Goal: Check status: Check status

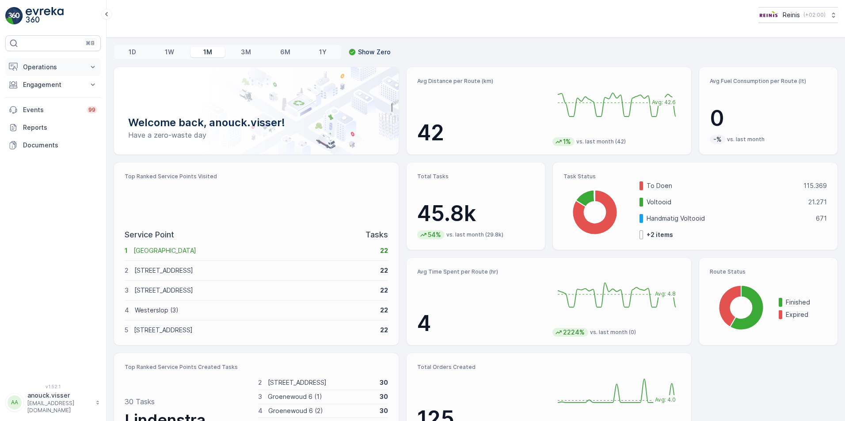
click at [55, 69] on p "Operations" at bounding box center [53, 67] width 60 height 9
click at [53, 110] on p "Routes & Tasks" at bounding box center [45, 106] width 45 height 9
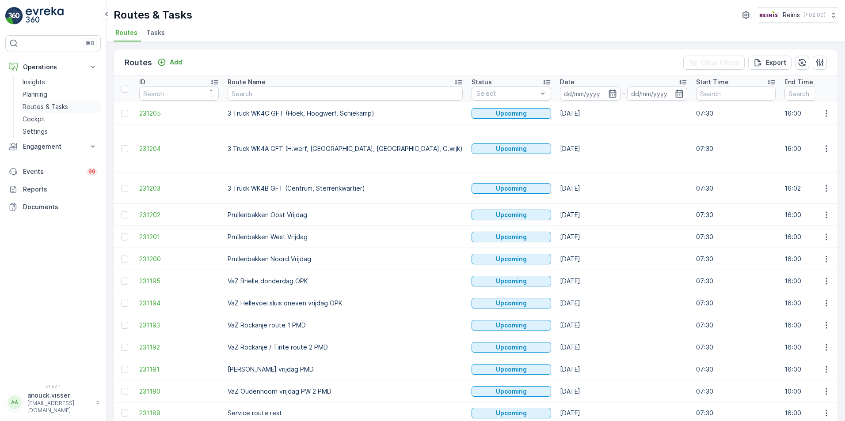
click at [65, 107] on p "Routes & Tasks" at bounding box center [45, 106] width 45 height 9
click at [47, 91] on p "Planning" at bounding box center [35, 94] width 25 height 9
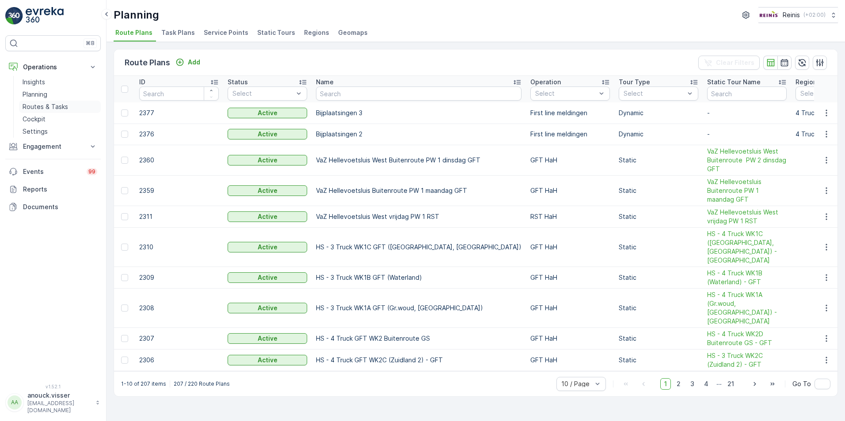
click at [61, 109] on p "Routes & Tasks" at bounding box center [45, 106] width 45 height 9
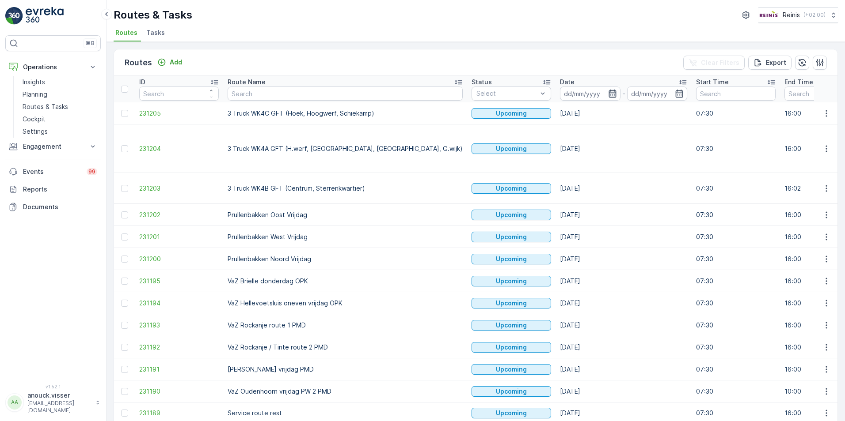
click at [608, 90] on icon "button" at bounding box center [612, 93] width 9 height 9
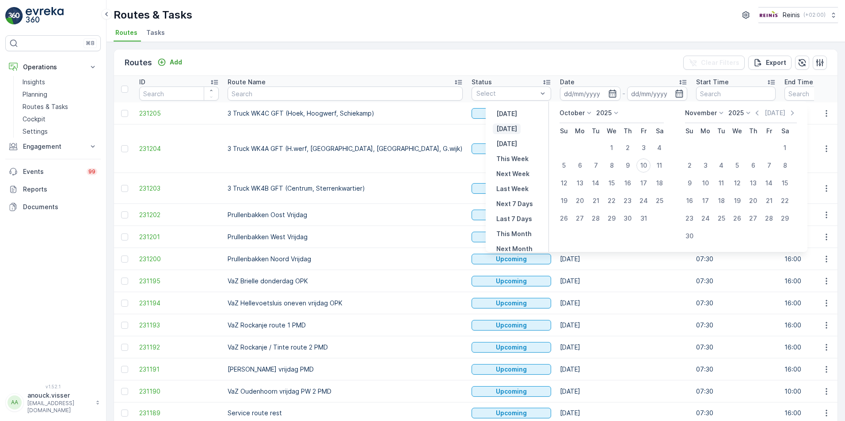
click at [508, 128] on p "[DATE]" at bounding box center [506, 129] width 21 height 9
type input "[DATE]"
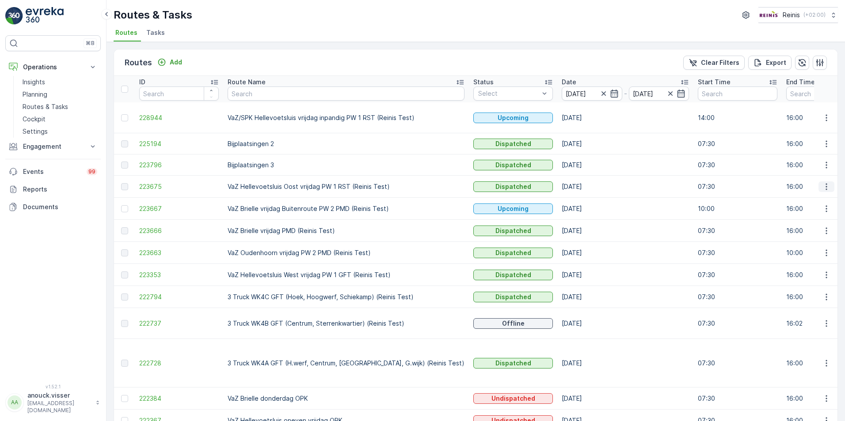
click at [825, 189] on icon "button" at bounding box center [826, 186] width 9 height 9
click at [808, 200] on span "See More Details" at bounding box center [805, 200] width 51 height 9
click at [825, 184] on icon "button" at bounding box center [825, 186] width 1 height 7
click at [838, 216] on span "View Route Tracking" at bounding box center [810, 212] width 61 height 9
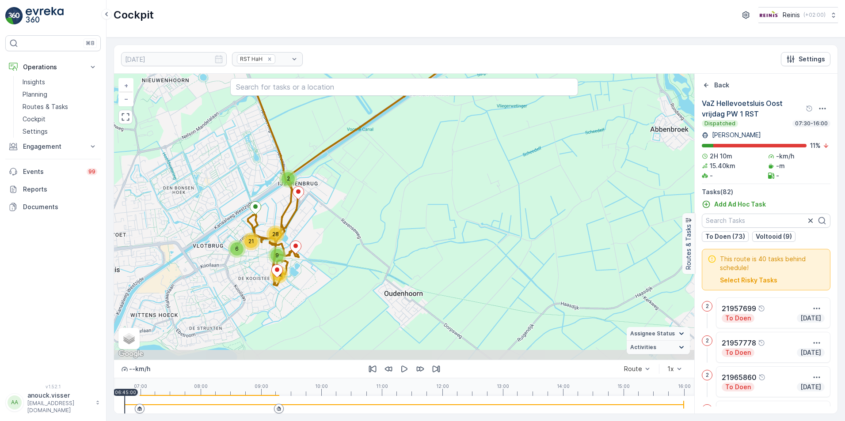
drag, startPoint x: 360, startPoint y: 292, endPoint x: 371, endPoint y: 203, distance: 89.5
click at [371, 203] on div "2 9 12 6 28 21 + − Satellite Roadmap Terrain Hybrid Leaflet Keyboard shortcuts …" at bounding box center [404, 217] width 580 height 286
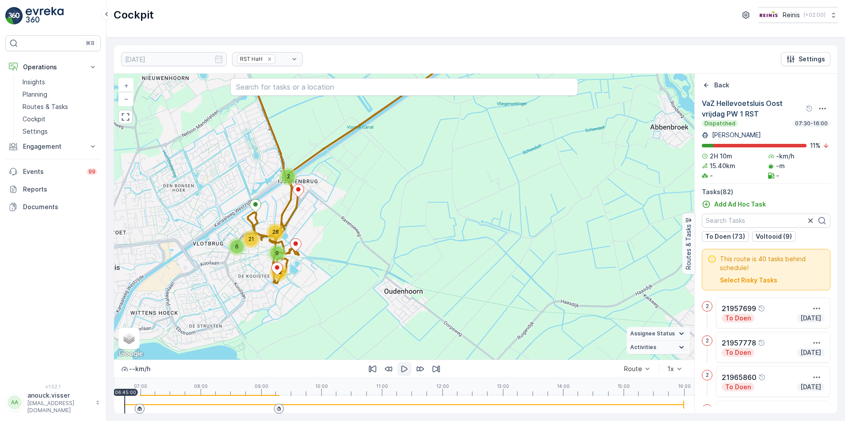
click at [403, 371] on icon "button" at bounding box center [404, 369] width 9 height 9
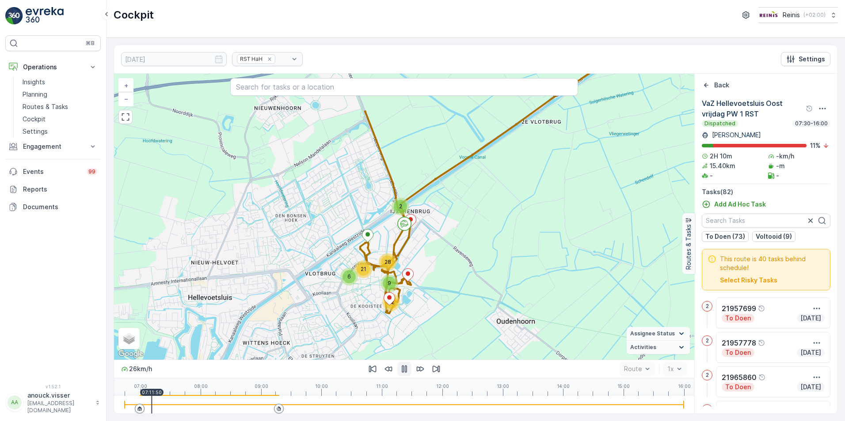
drag, startPoint x: 127, startPoint y: 403, endPoint x: 150, endPoint y: 400, distance: 22.8
click at [150, 400] on div at bounding box center [404, 405] width 559 height 18
click at [405, 371] on icon "button" at bounding box center [403, 370] width 5 height 8
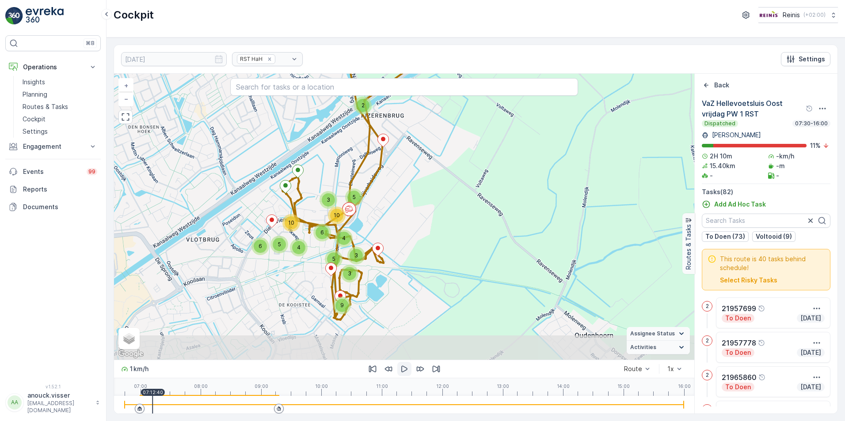
drag, startPoint x: 420, startPoint y: 227, endPoint x: 408, endPoint y: 195, distance: 34.7
click at [408, 195] on div "2 3 5 3 9 6 5 3 6 4 10 4 5 10 + − Satellite Roadmap Terrain Hybrid Leaflet Keyb…" at bounding box center [404, 217] width 580 height 286
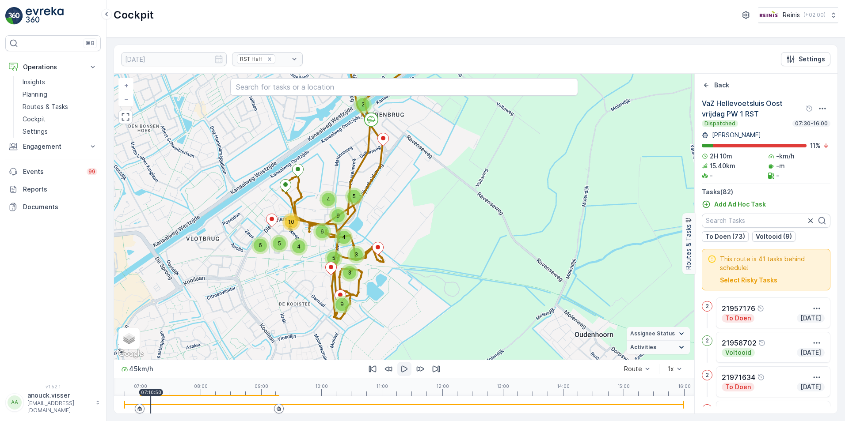
drag, startPoint x: 152, startPoint y: 404, endPoint x: 151, endPoint y: 409, distance: 4.5
click at [151, 409] on div at bounding box center [404, 405] width 559 height 18
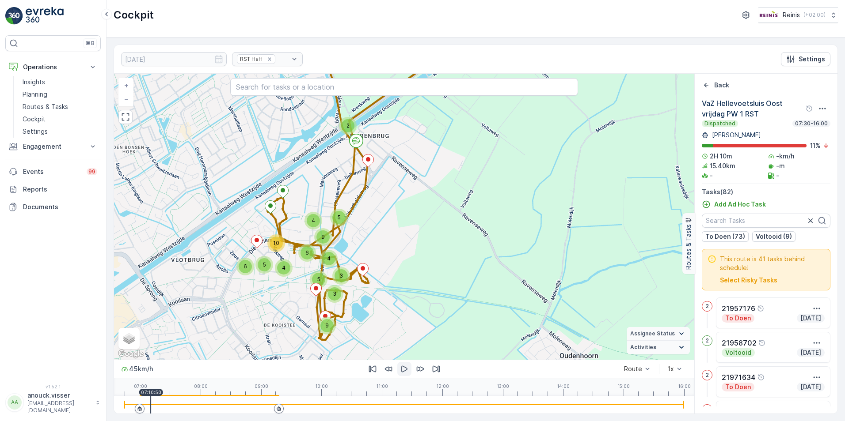
drag, startPoint x: 389, startPoint y: 216, endPoint x: 378, endPoint y: 230, distance: 17.6
click at [378, 230] on div "4 4 6 4 6 3 5 10 5 9 2 3 5 9 + − Satellite Roadmap Terrain Hybrid Leaflet Keybo…" at bounding box center [404, 217] width 580 height 286
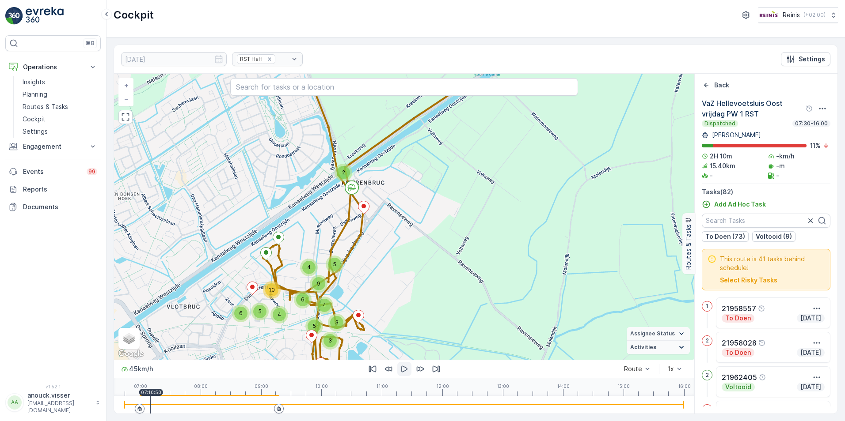
drag, startPoint x: 408, startPoint y: 150, endPoint x: 403, endPoint y: 197, distance: 46.6
click at [403, 196] on div "4 4 6 4 6 3 5 10 5 9 2 3 5 9 + − Satellite Roadmap Terrain Hybrid Leaflet Keybo…" at bounding box center [404, 217] width 580 height 286
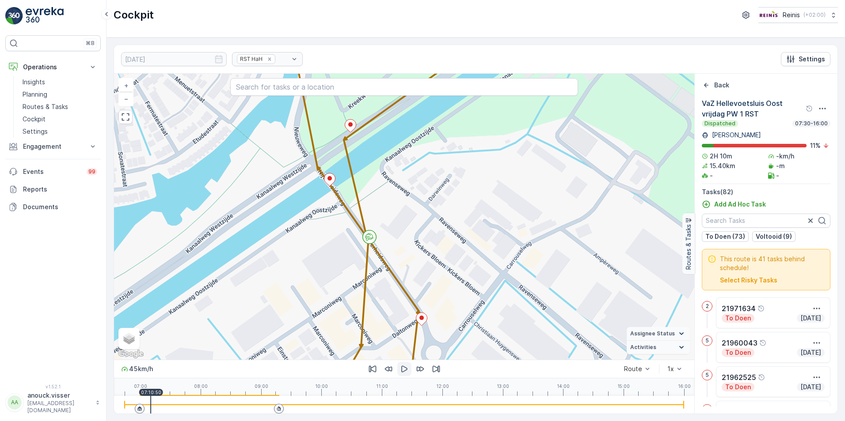
drag, startPoint x: 366, startPoint y: 255, endPoint x: 348, endPoint y: 230, distance: 31.3
click at [348, 230] on div "2 3 2 2 2 2 3 2 2 2 2 3 2 2 2 3 + − Satellite Roadmap Terrain Hybrid Leaflet Ke…" at bounding box center [404, 217] width 580 height 286
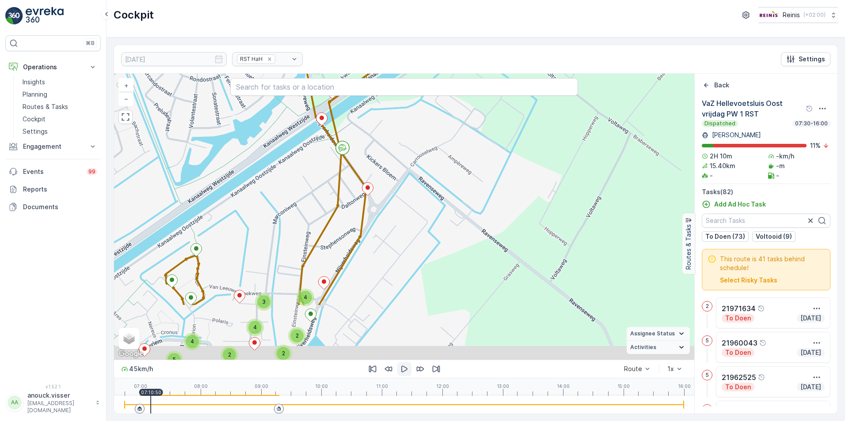
drag, startPoint x: 430, startPoint y: 277, endPoint x: 407, endPoint y: 206, distance: 75.2
click at [407, 206] on div "2 4 3 3 4 4 4 3 2 2 2 2 2 2 4 2 2 3 5 4 + − Satellite Roadmap Terrain Hybrid Le…" at bounding box center [404, 217] width 580 height 286
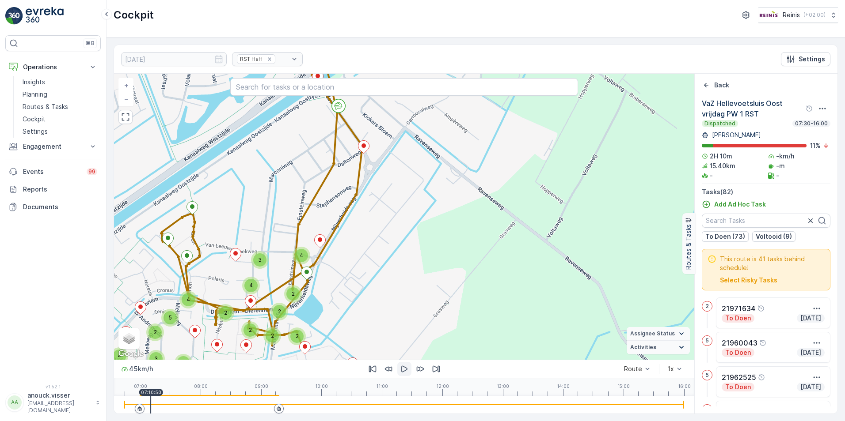
drag, startPoint x: 348, startPoint y: 248, endPoint x: 345, endPoint y: 212, distance: 36.0
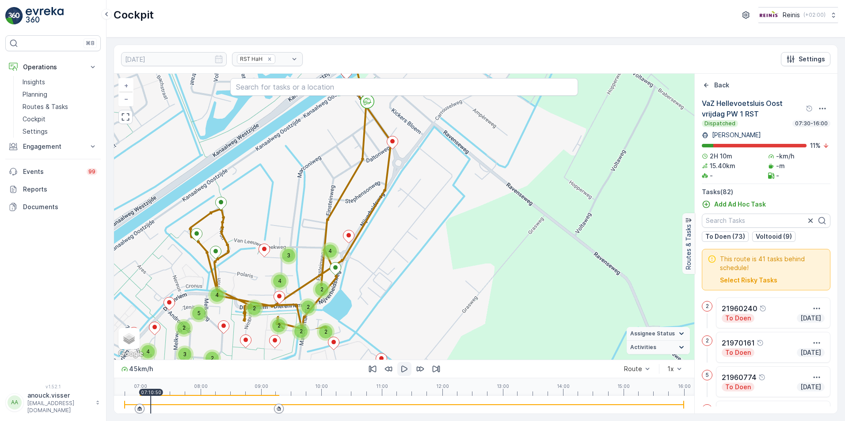
drag, startPoint x: 398, startPoint y: 291, endPoint x: 390, endPoint y: 248, distance: 44.1
click at [390, 248] on div "2 2 2 4 2 2 2 2 4 3 2 2 3 3 4 4 5 3 4 4 + − Satellite Roadmap Terrain Hybrid Le…" at bounding box center [404, 217] width 580 height 286
click at [405, 364] on button "button" at bounding box center [404, 369] width 14 height 14
click at [152, 402] on div at bounding box center [404, 405] width 559 height 18
click at [152, 402] on div at bounding box center [152, 405] width 1 height 18
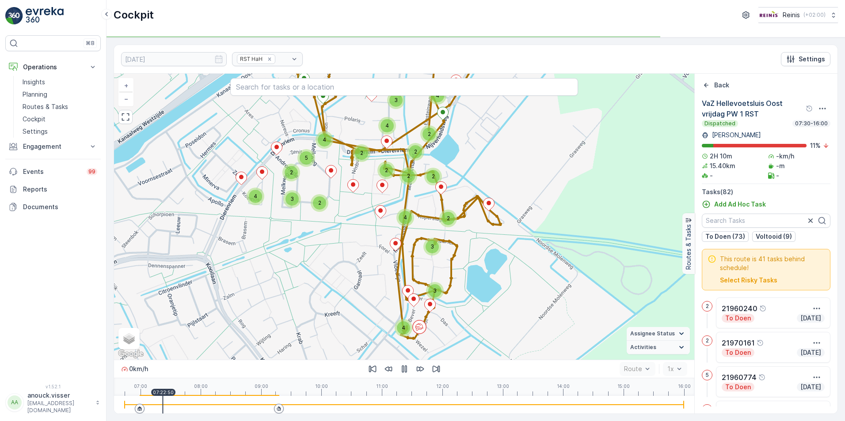
click at [404, 365] on icon "button" at bounding box center [404, 369] width 9 height 9
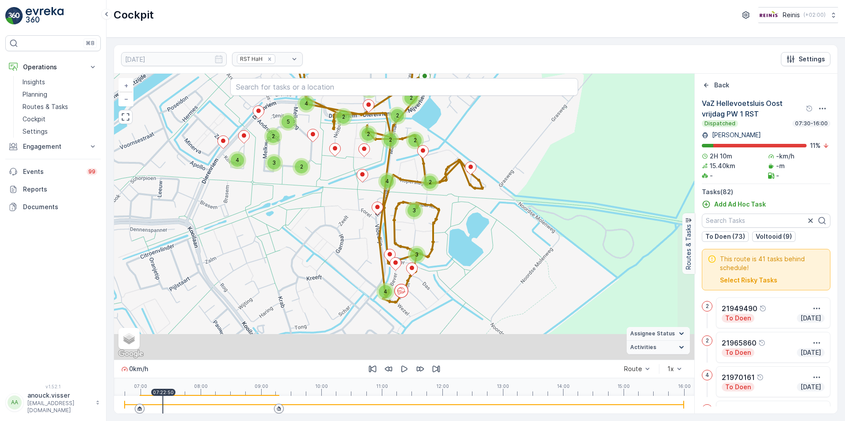
drag, startPoint x: 491, startPoint y: 316, endPoint x: 469, endPoint y: 272, distance: 49.2
click at [469, 272] on div "2 2 2 4 2 2 2 2 4 3 2 2 3 3 4 4 5 3 4 4 + − Satellite Roadmap Terrain Hybrid Le…" at bounding box center [404, 217] width 580 height 286
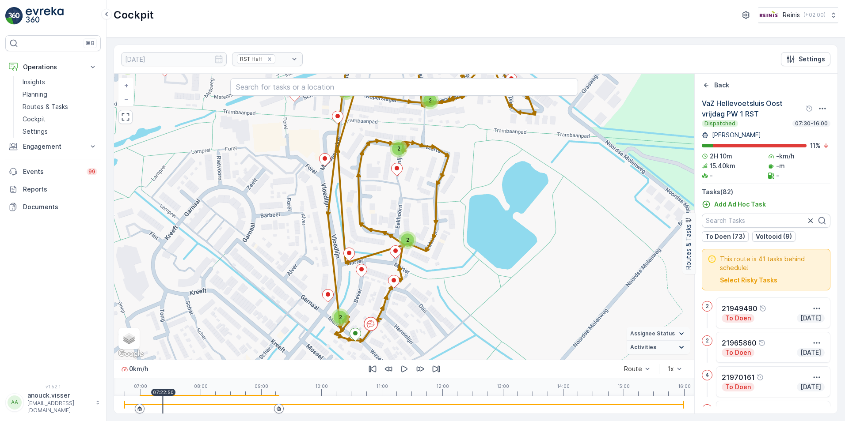
drag, startPoint x: 409, startPoint y: 276, endPoint x: 396, endPoint y: 306, distance: 32.4
click at [396, 306] on div "2 3 2 2 2 2 3 2 2 2 2 3 2 2 2 3 + − Satellite Roadmap Terrain Hybrid Leaflet Ke…" at bounding box center [404, 217] width 580 height 286
